Goal: Check status: Check status

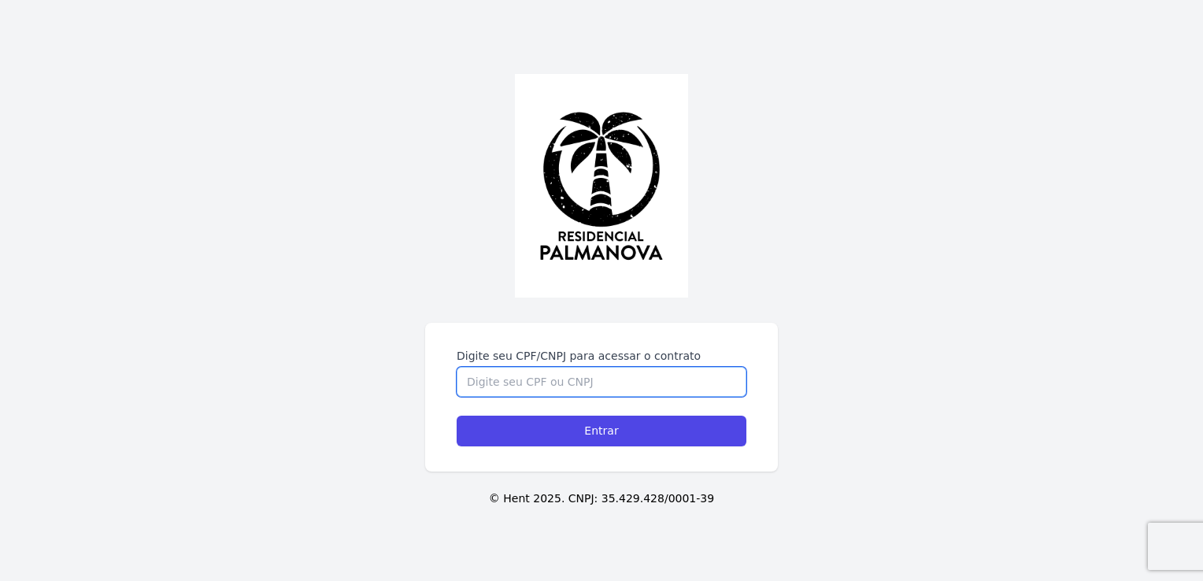
click at [457, 367] on input "Digite seu CPF/CNPJ para acessar o contrato" at bounding box center [602, 382] width 290 height 30
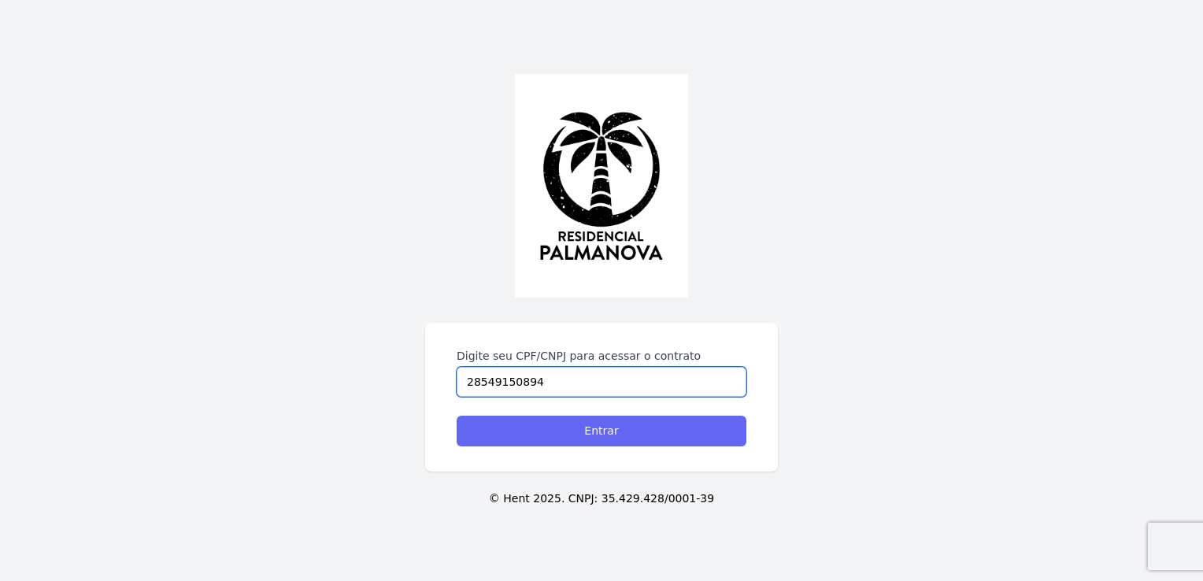
type input "28549150894"
click at [457, 416] on input "Entrar" at bounding box center [602, 431] width 290 height 31
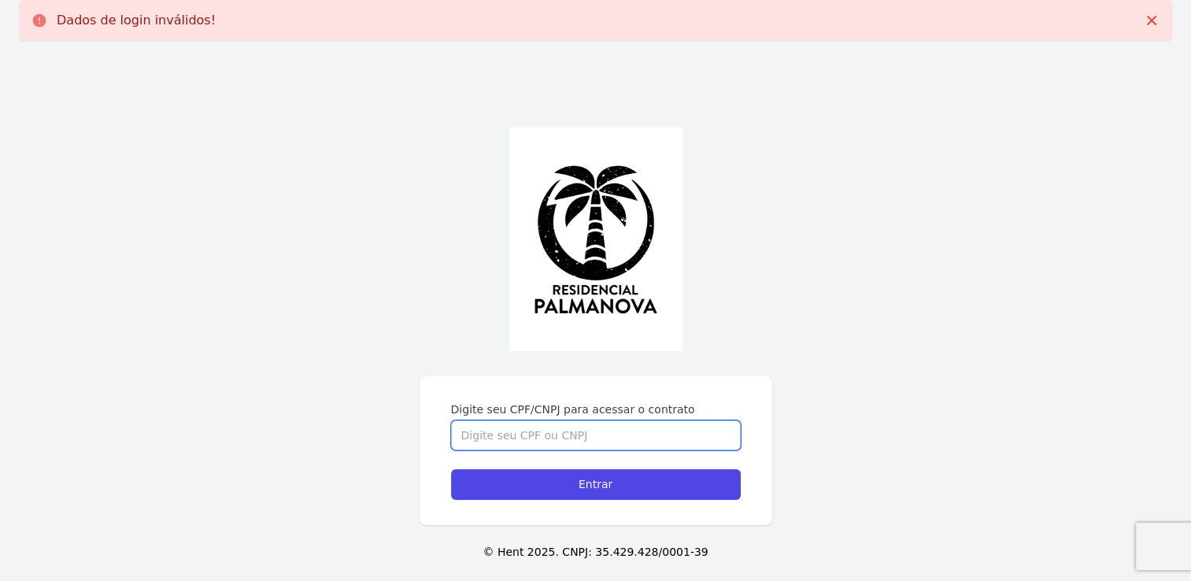
click at [528, 438] on input "Digite seu CPF/CNPJ para acessar o contrato" at bounding box center [596, 435] width 290 height 30
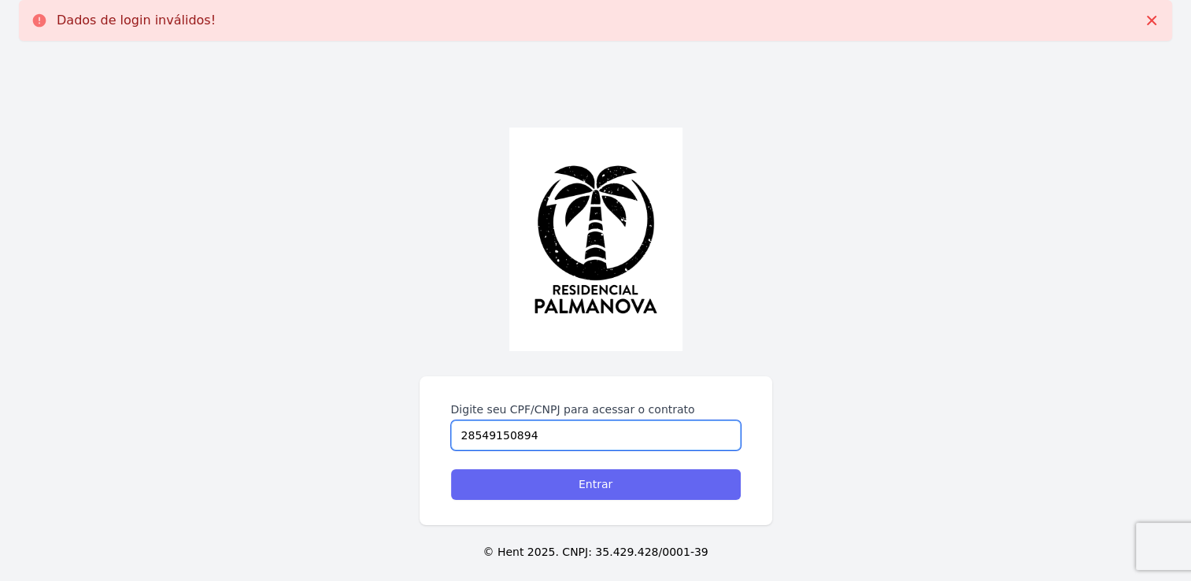
type input "28549150894"
click at [554, 486] on input "Entrar" at bounding box center [596, 484] width 290 height 31
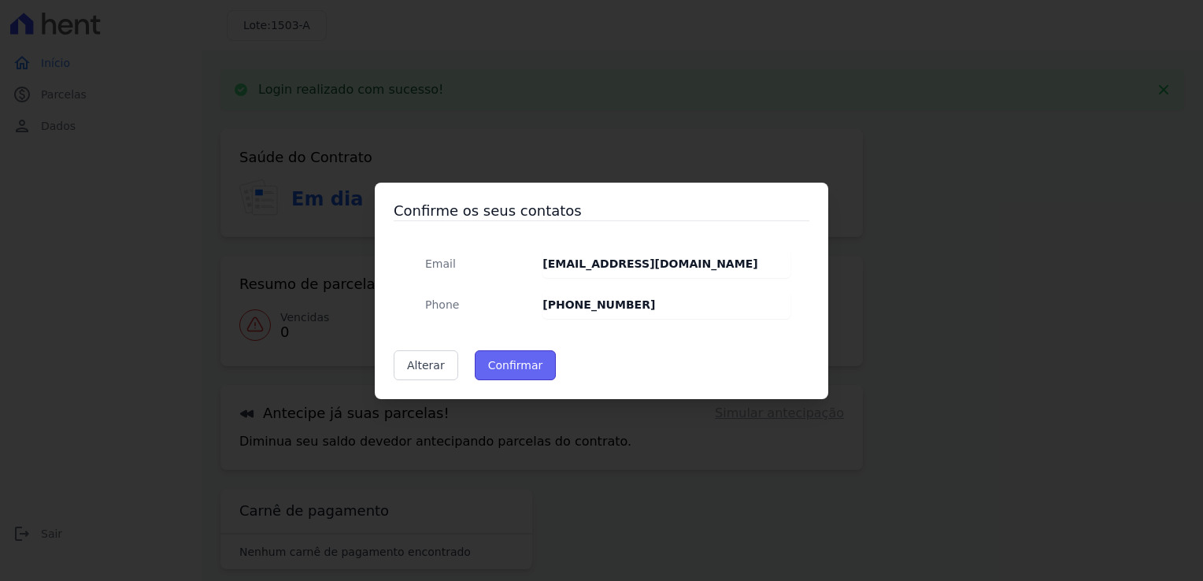
click at [494, 364] on button "Confirmar" at bounding box center [516, 365] width 82 height 30
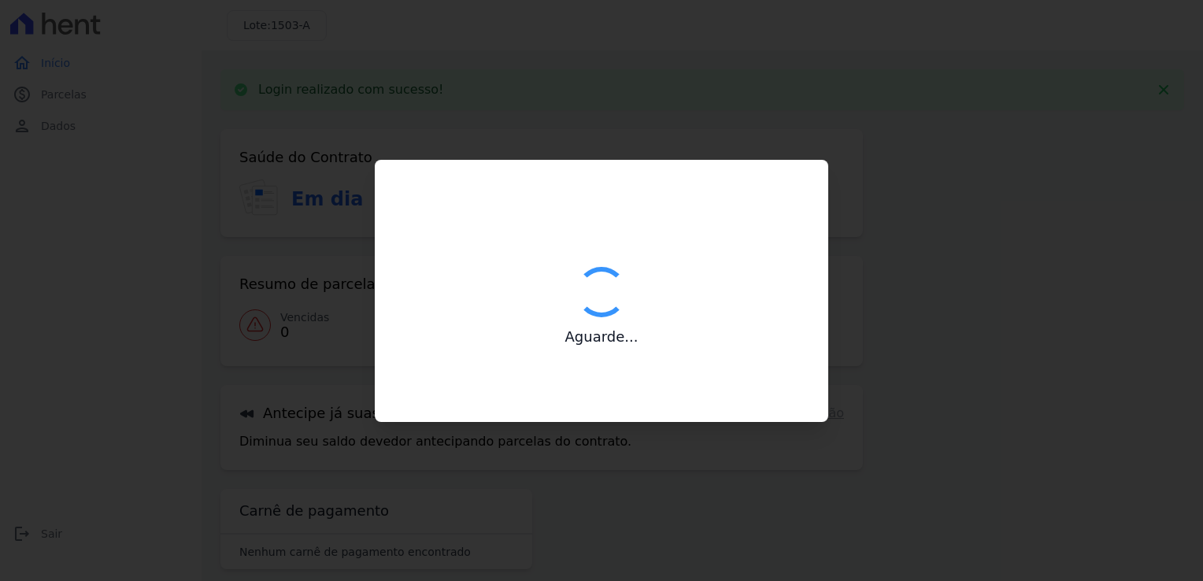
type input "Contatos confirmados com sucesso."
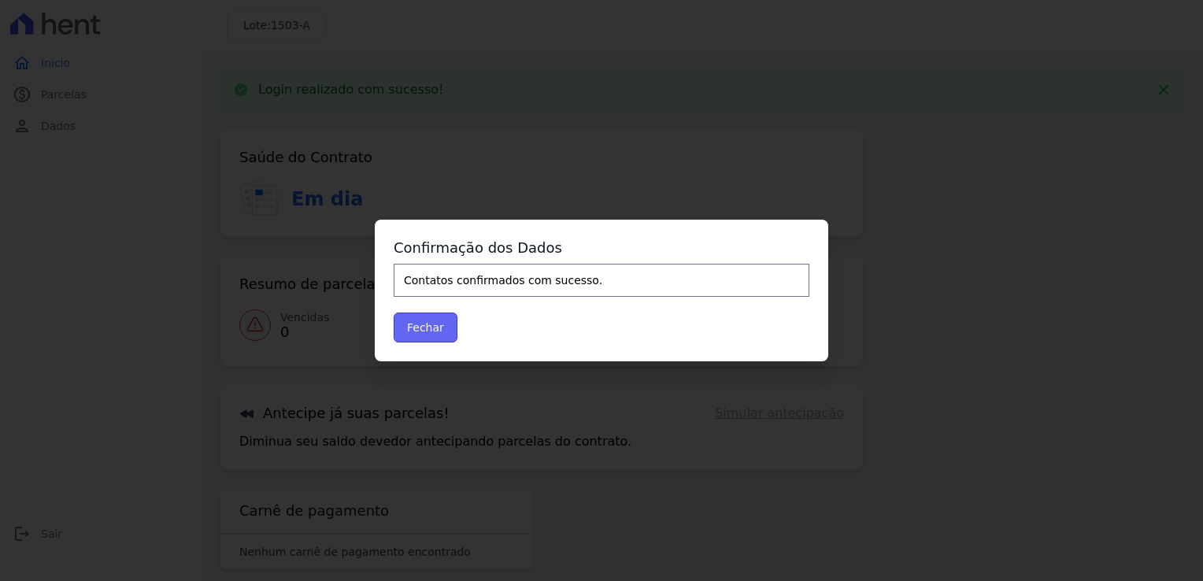
click at [433, 321] on button "Fechar" at bounding box center [426, 327] width 64 height 30
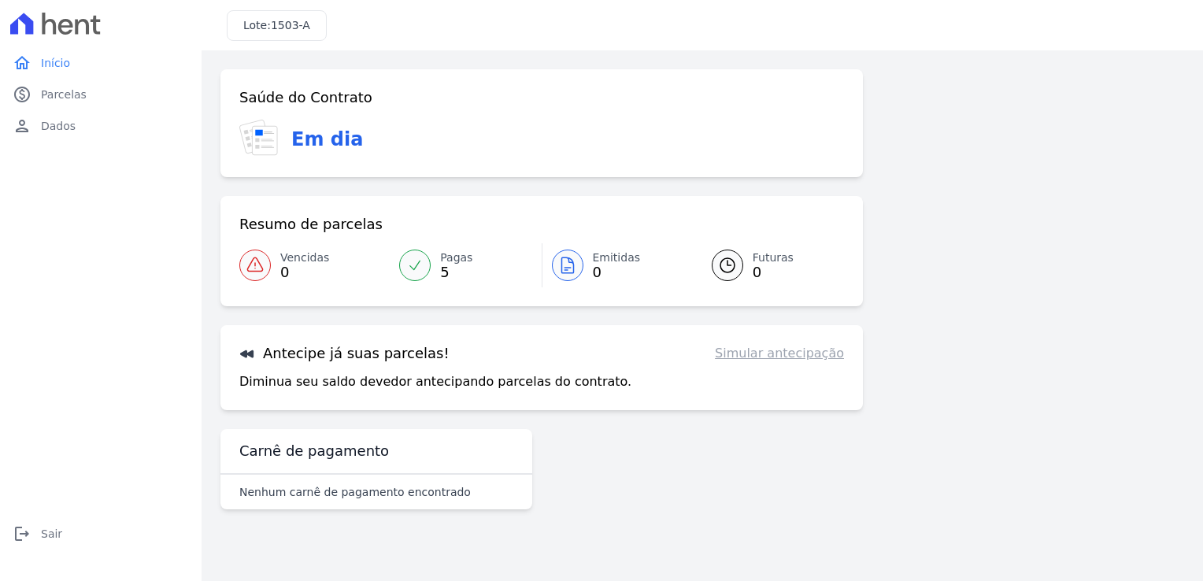
click at [809, 360] on link "Simular antecipação" at bounding box center [779, 353] width 129 height 19
click at [57, 96] on span "Parcelas" at bounding box center [64, 95] width 46 height 16
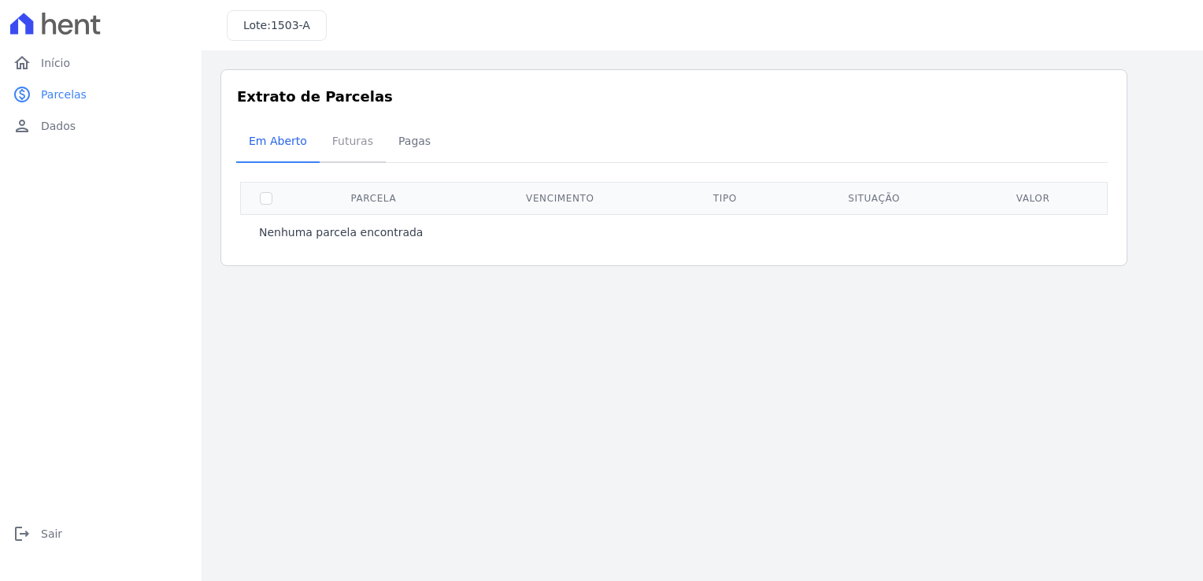
click at [342, 140] on span "Futuras" at bounding box center [353, 140] width 60 height 31
click at [389, 146] on span "Pagas" at bounding box center [414, 140] width 51 height 31
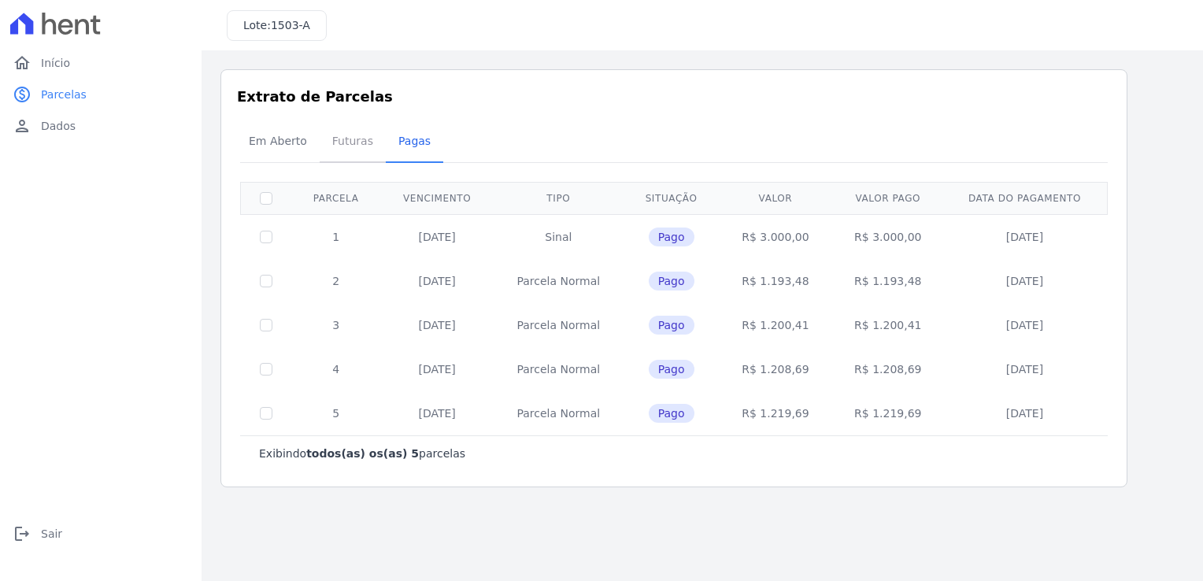
click at [343, 142] on span "Futuras" at bounding box center [353, 140] width 60 height 31
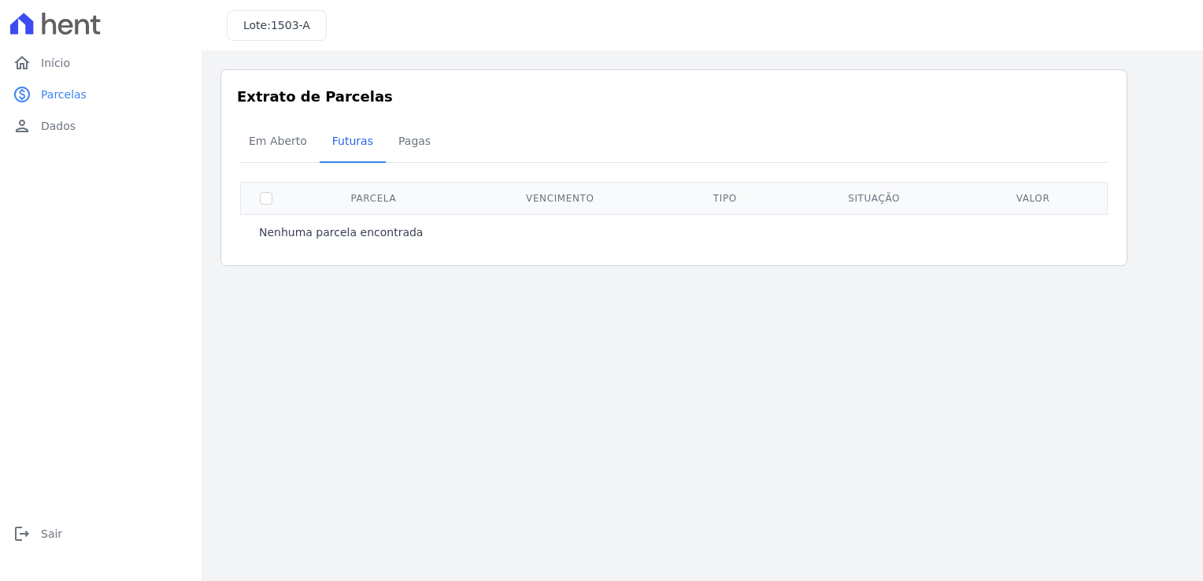
click at [257, 198] on th at bounding box center [266, 198] width 51 height 32
click at [268, 146] on span "Em Aberto" at bounding box center [277, 140] width 77 height 31
click at [80, 122] on link "person Dados" at bounding box center [100, 125] width 189 height 31
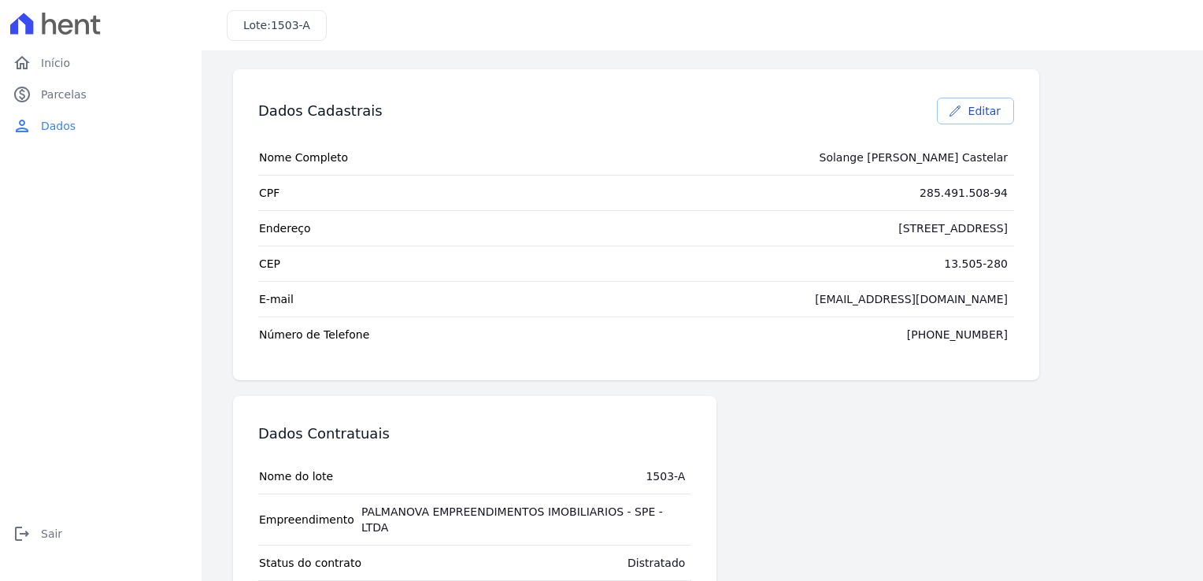
click at [955, 109] on icon at bounding box center [954, 111] width 13 height 13
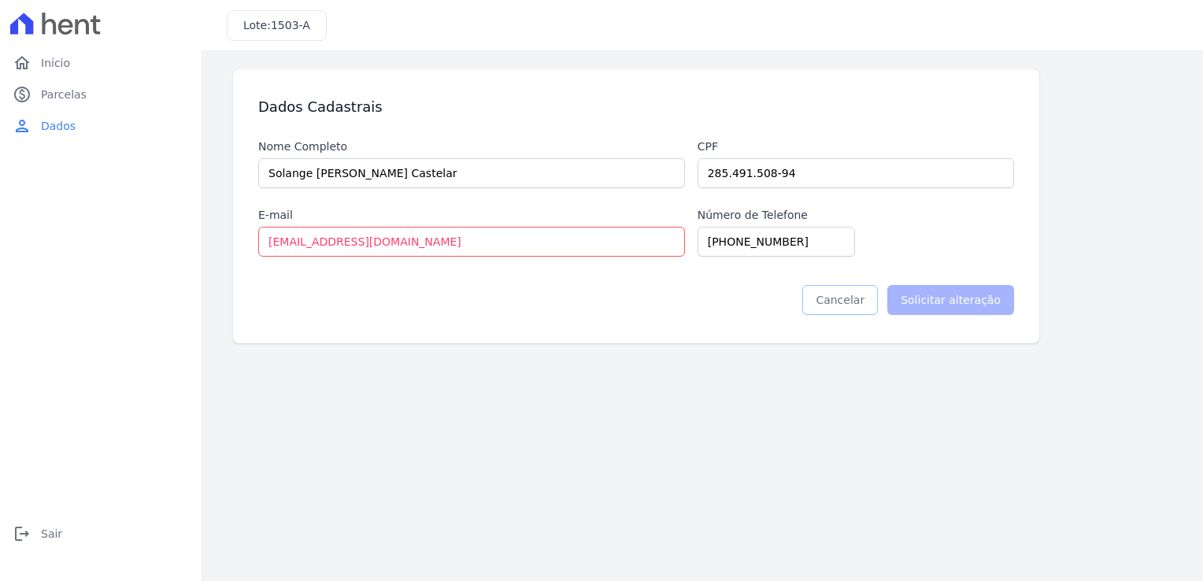
click at [862, 304] on link "Cancelar" at bounding box center [840, 300] width 76 height 30
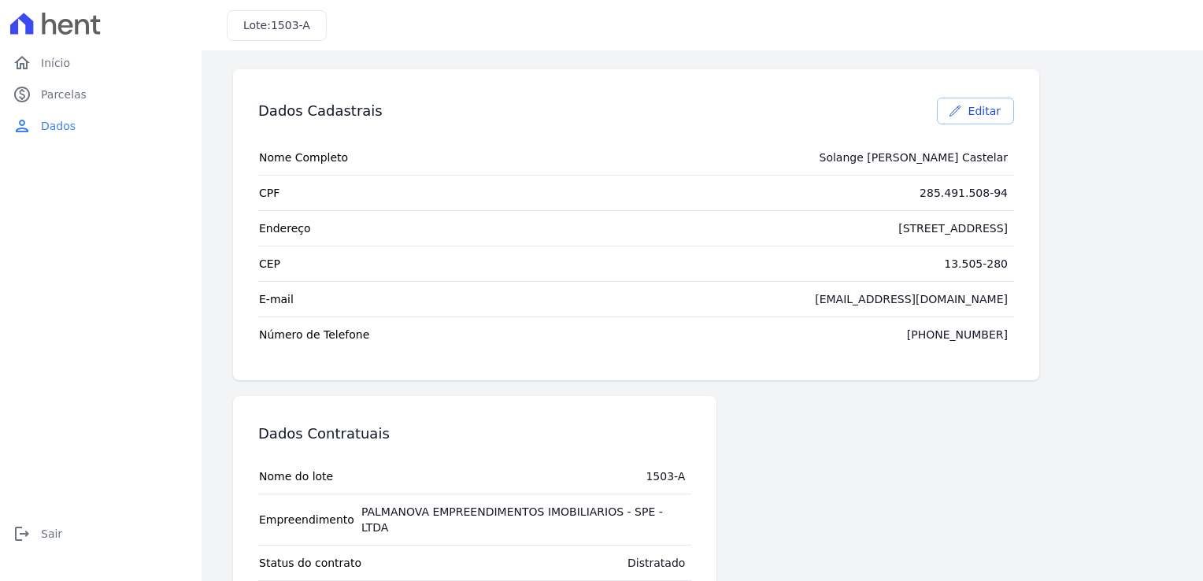
click at [1000, 102] on link "Editar" at bounding box center [975, 111] width 77 height 27
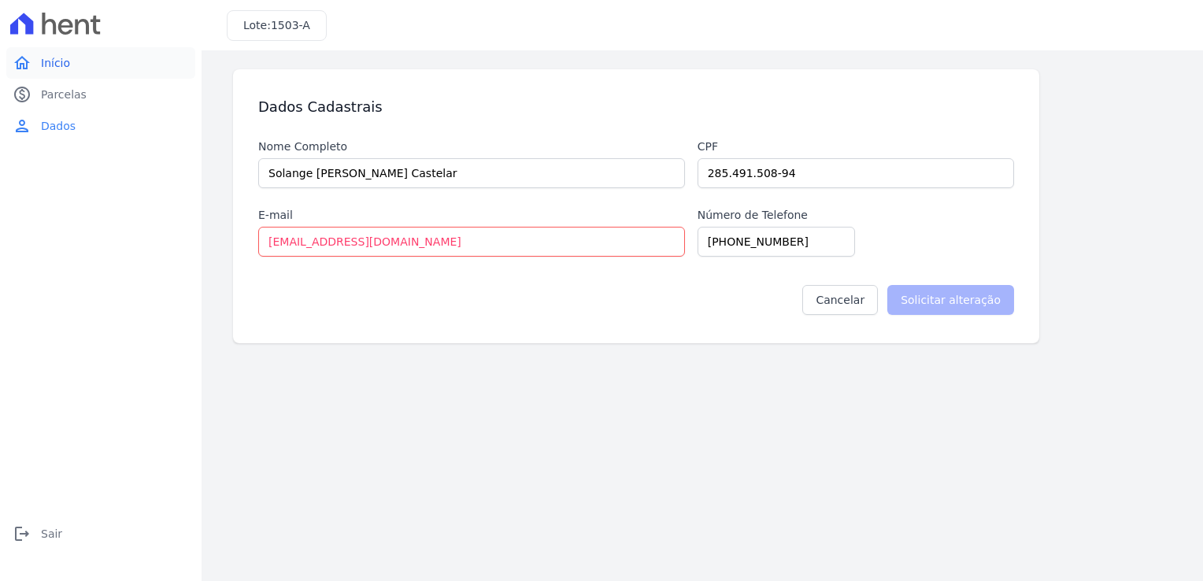
click at [70, 62] on link "home Início" at bounding box center [100, 62] width 189 height 31
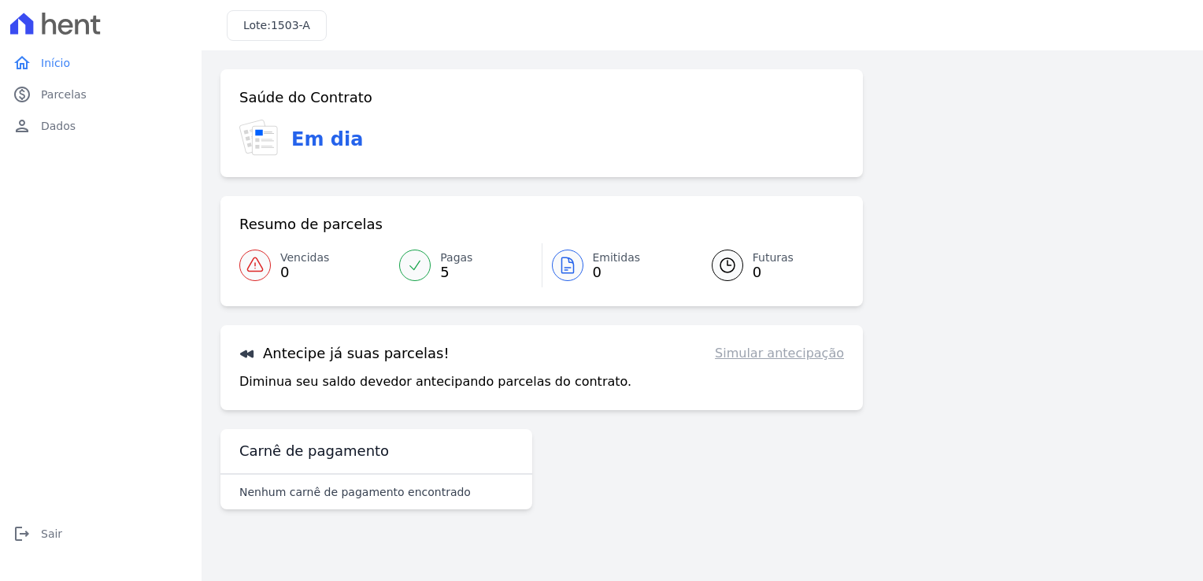
click at [806, 354] on link "Simular antecipação" at bounding box center [779, 353] width 129 height 19
